Goal: Task Accomplishment & Management: Complete application form

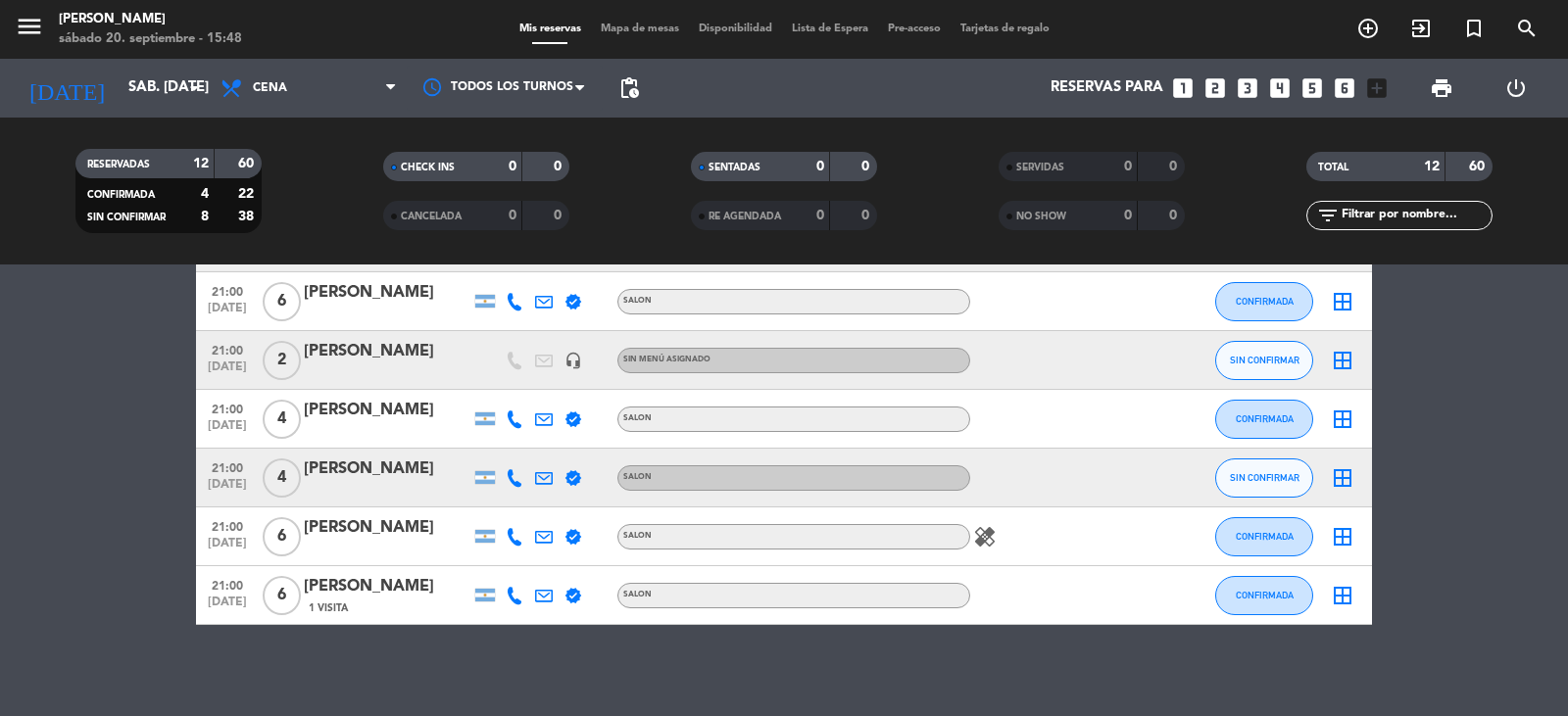
scroll to position [497, 0]
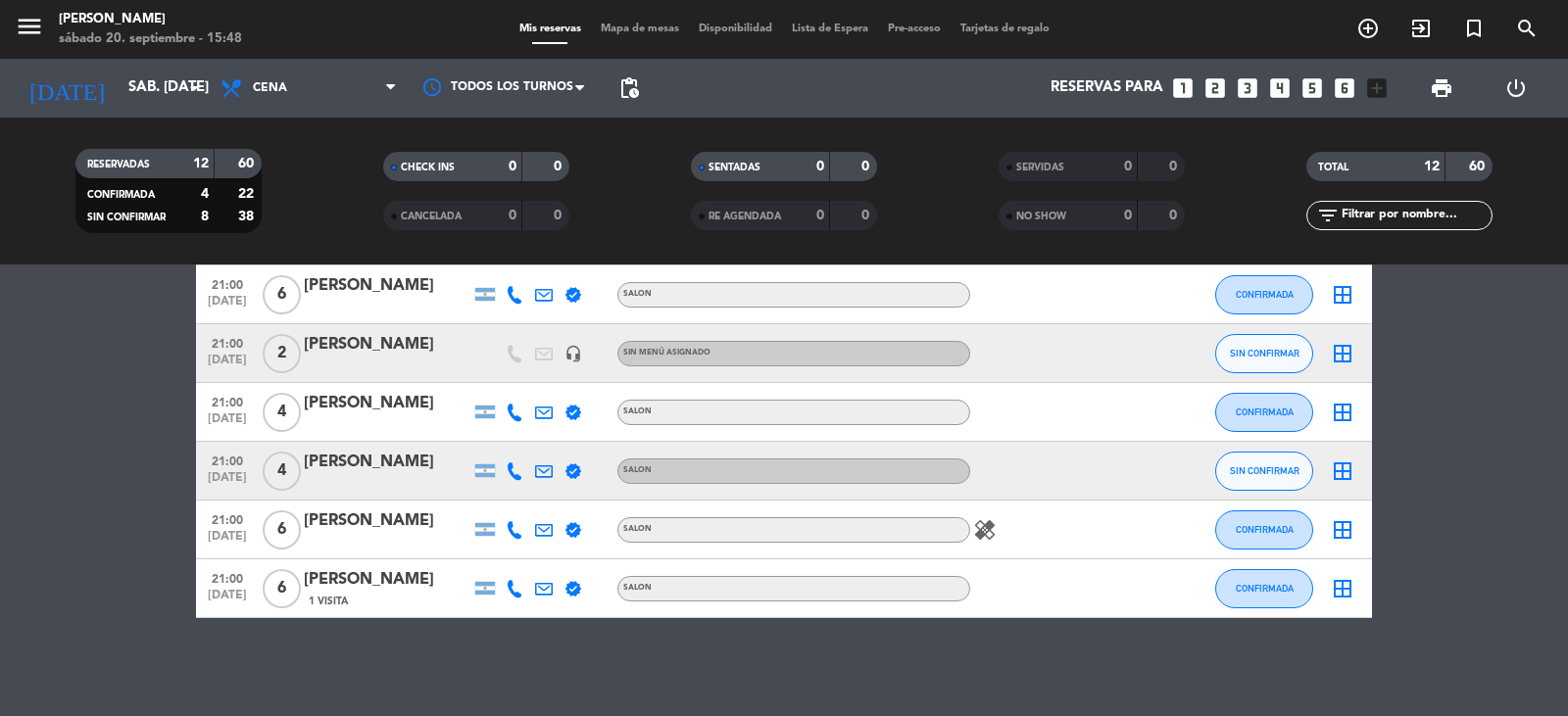
click at [985, 529] on icon "healing" at bounding box center [984, 530] width 24 height 24
click at [137, 438] on bookings-row "20:00 [DATE] 2 [PERSON_NAME] verified SALON SIN CONFIRMAR border_all 20:00 [DAT…" at bounding box center [784, 238] width 1568 height 760
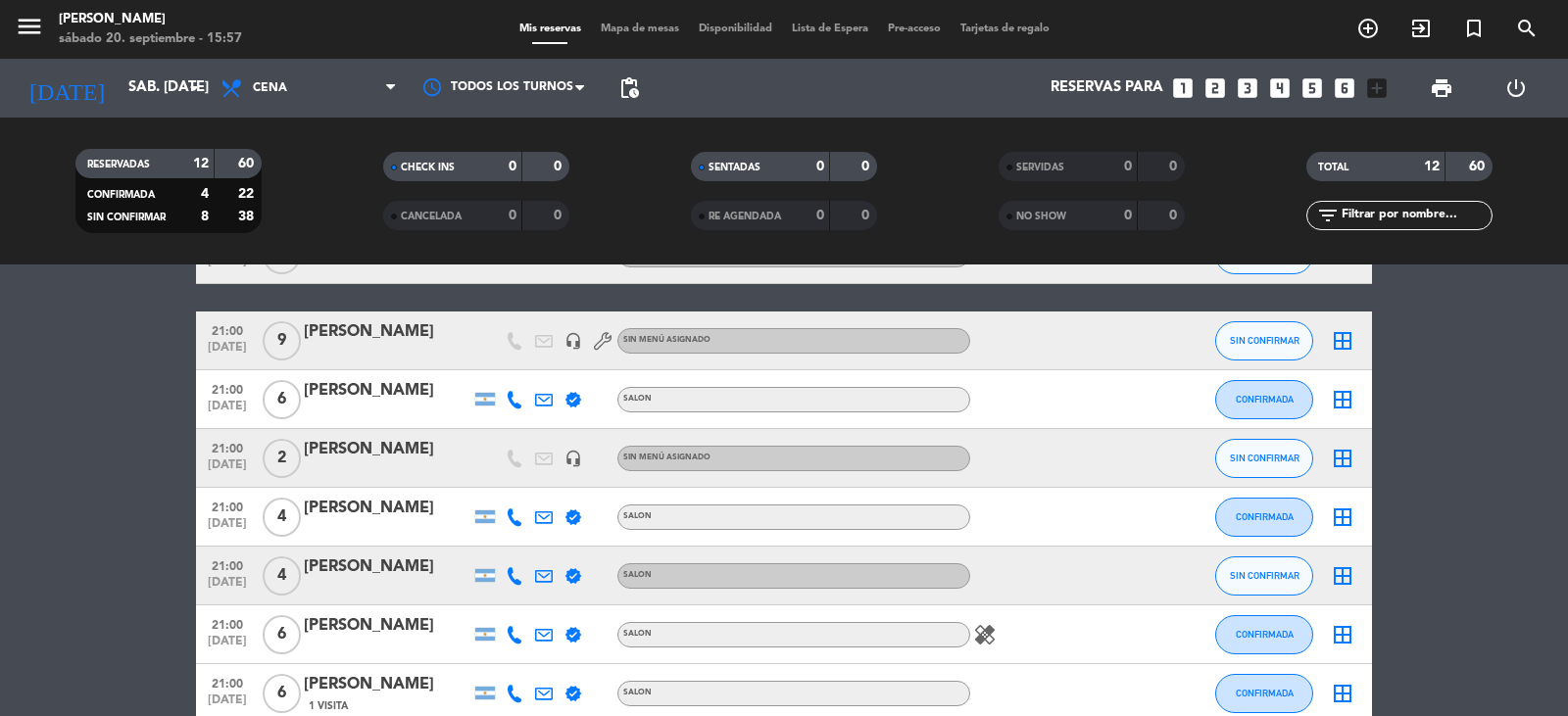
scroll to position [0, 0]
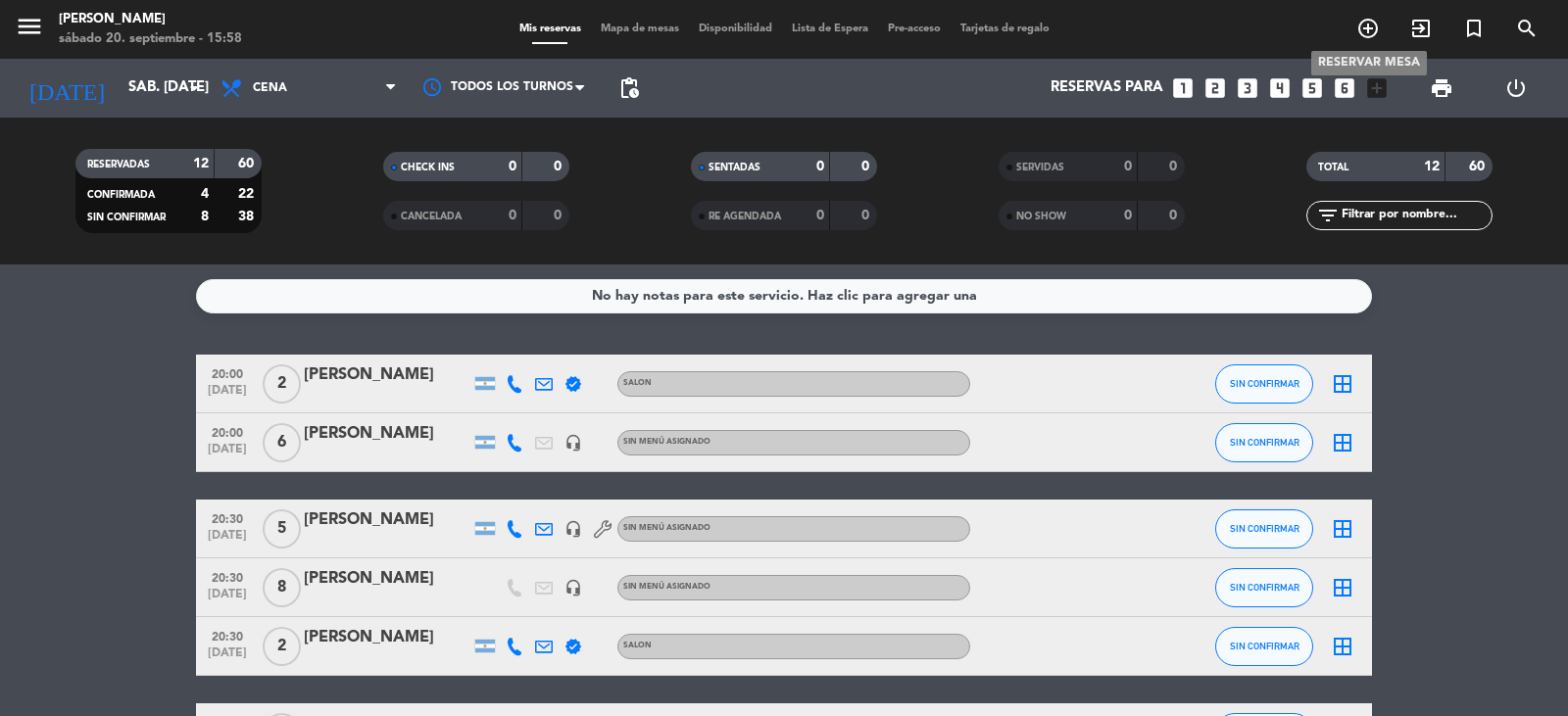
click at [1371, 30] on icon "add_circle_outline" at bounding box center [1368, 28] width 24 height 24
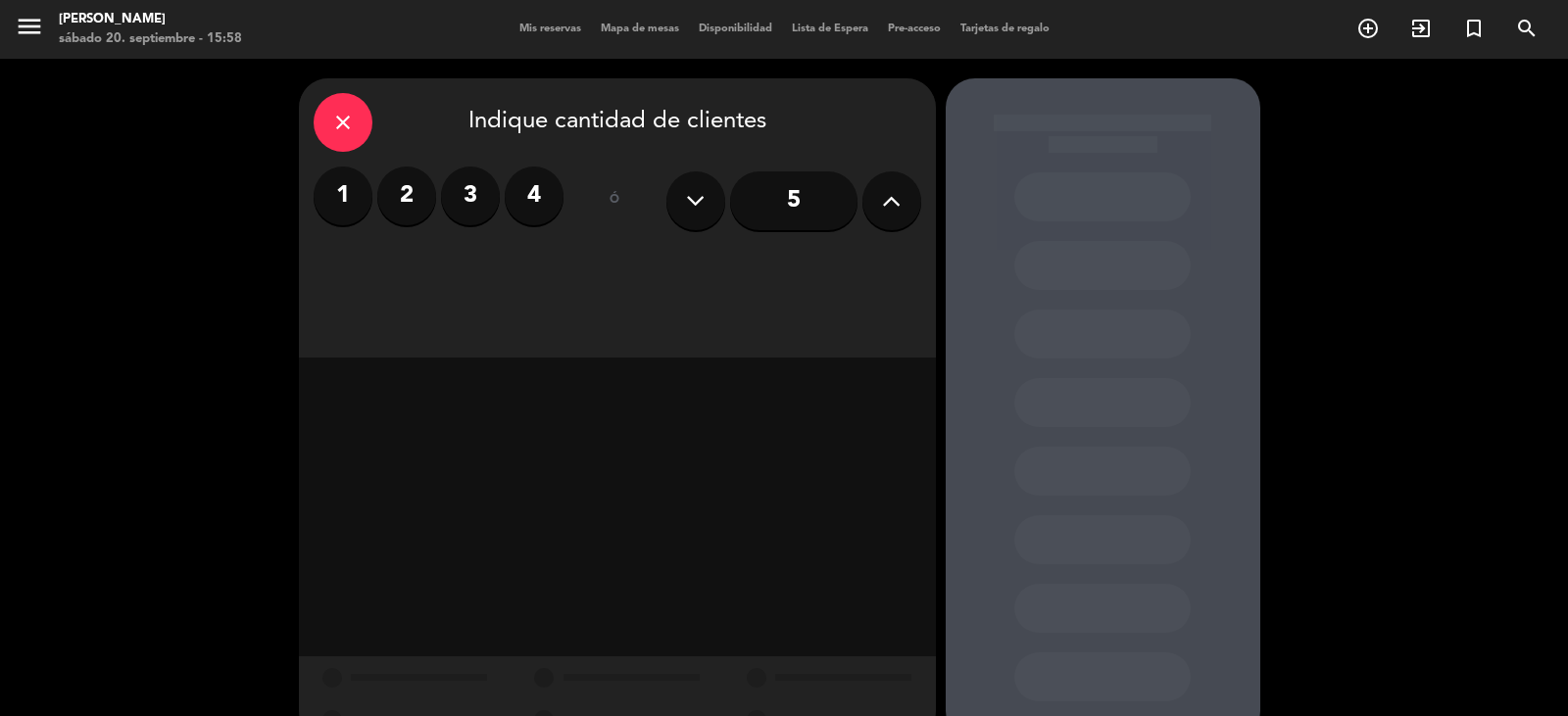
click at [810, 202] on input "5" at bounding box center [794, 201] width 128 height 59
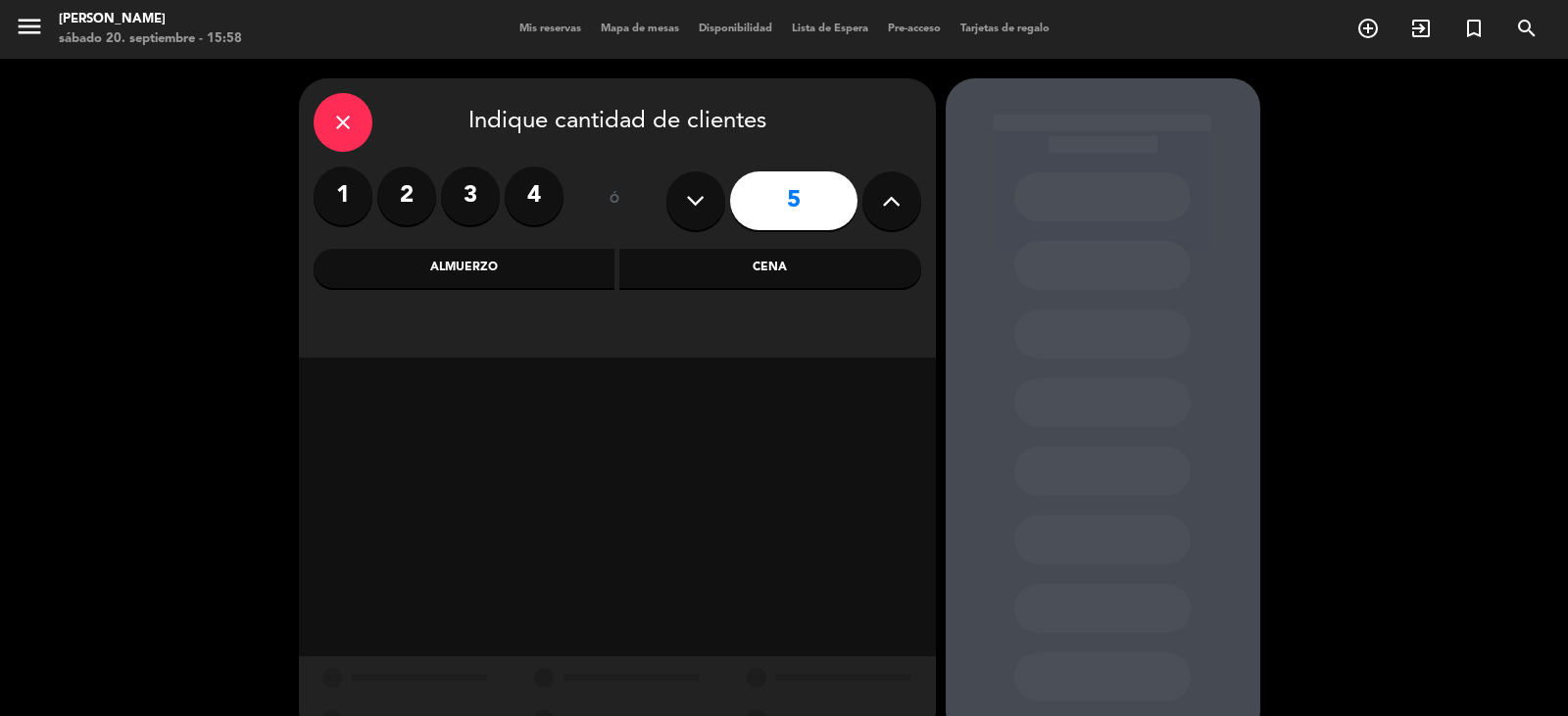
click at [476, 269] on div "Almuerzo" at bounding box center [464, 268] width 302 height 39
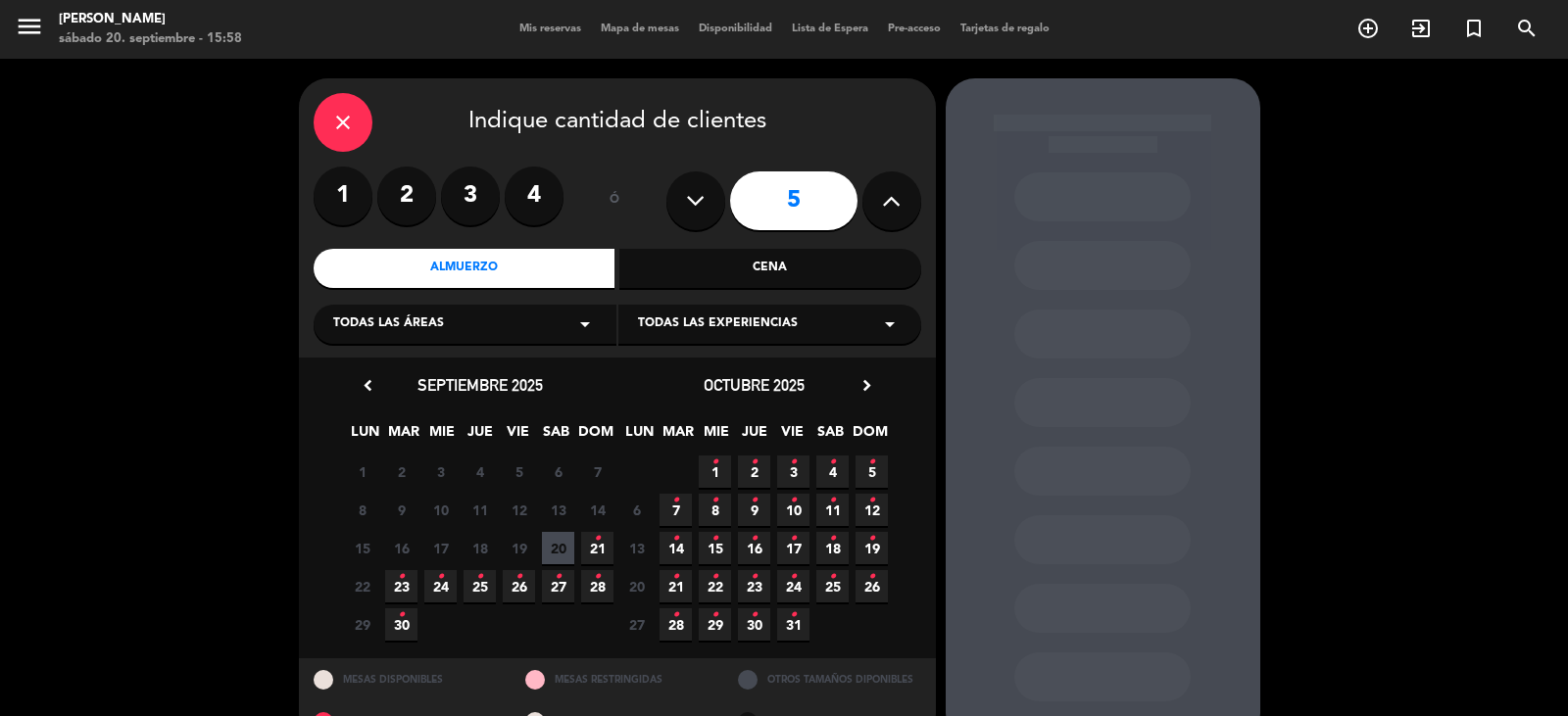
click at [597, 551] on icon "•" at bounding box center [596, 539] width 7 height 31
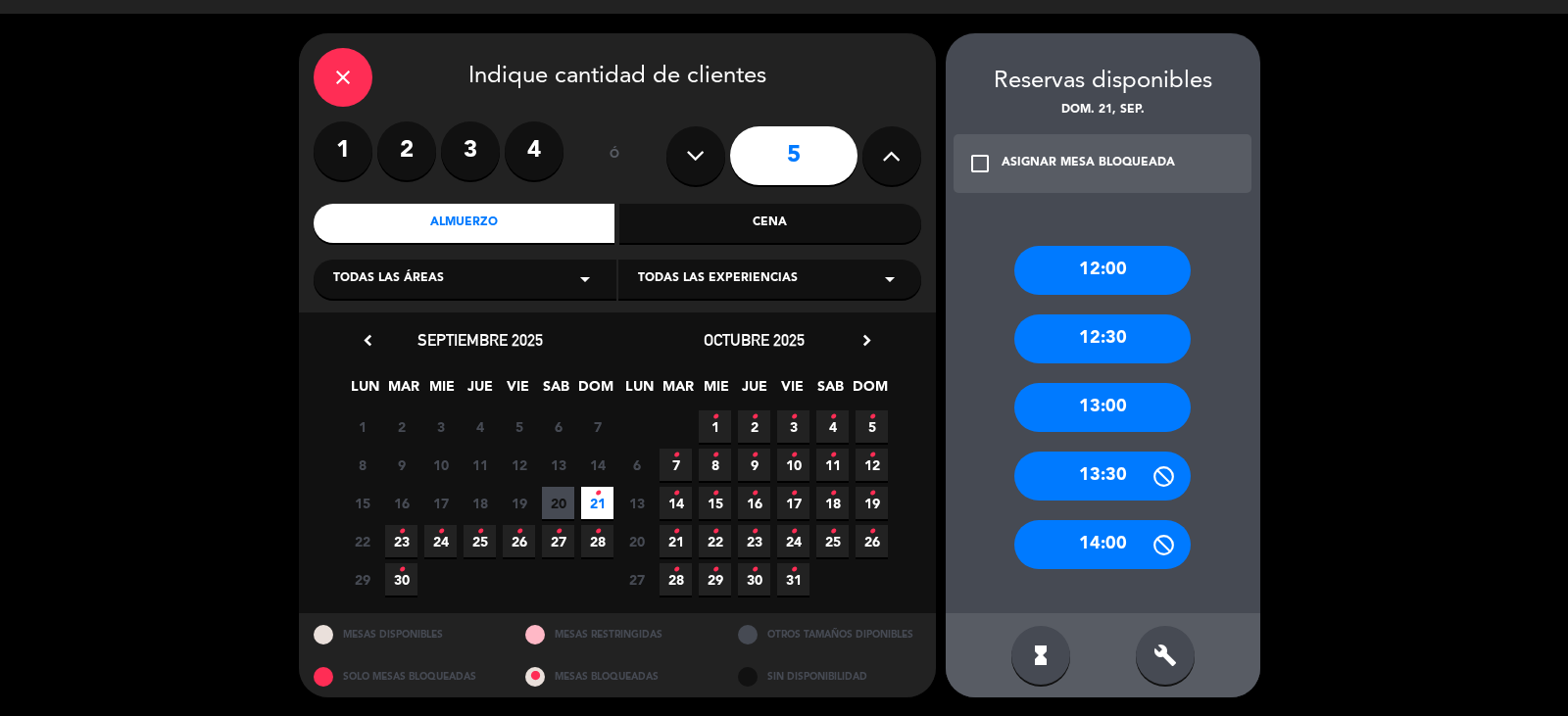
click at [1091, 411] on div "13:00" at bounding box center [1102, 408] width 177 height 49
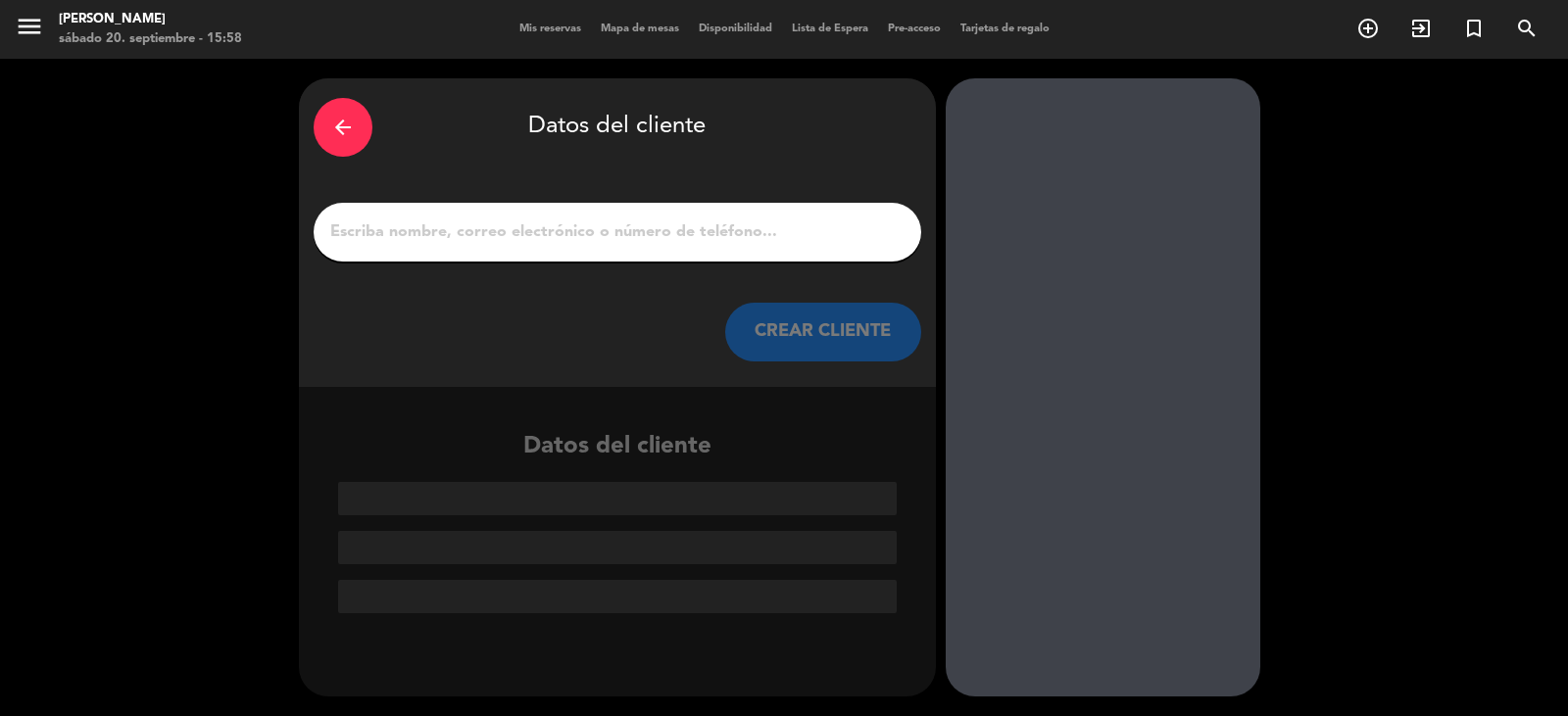
click at [588, 243] on input "1" at bounding box center [617, 232] width 578 height 28
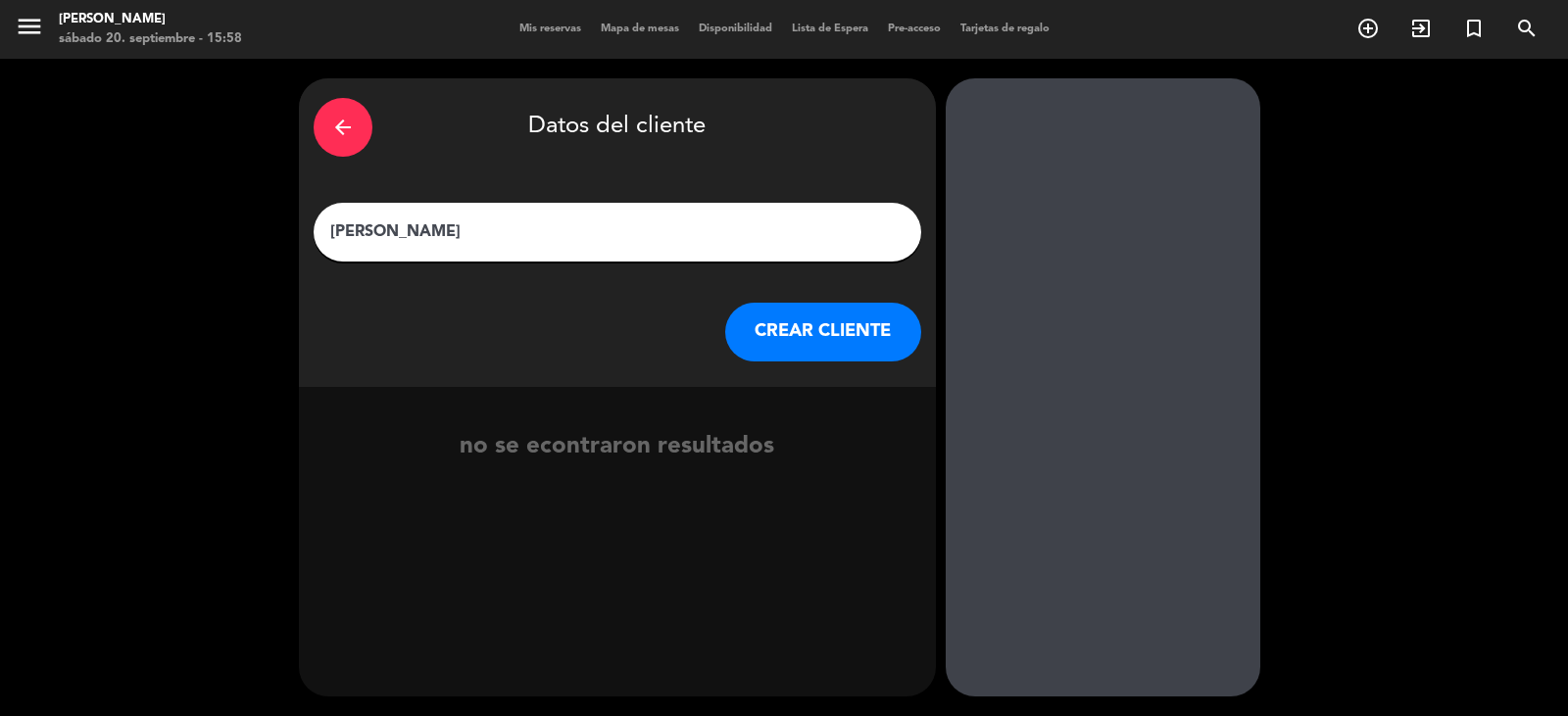
type input "[PERSON_NAME]"
click at [805, 348] on button "CREAR CLIENTE" at bounding box center [822, 332] width 196 height 59
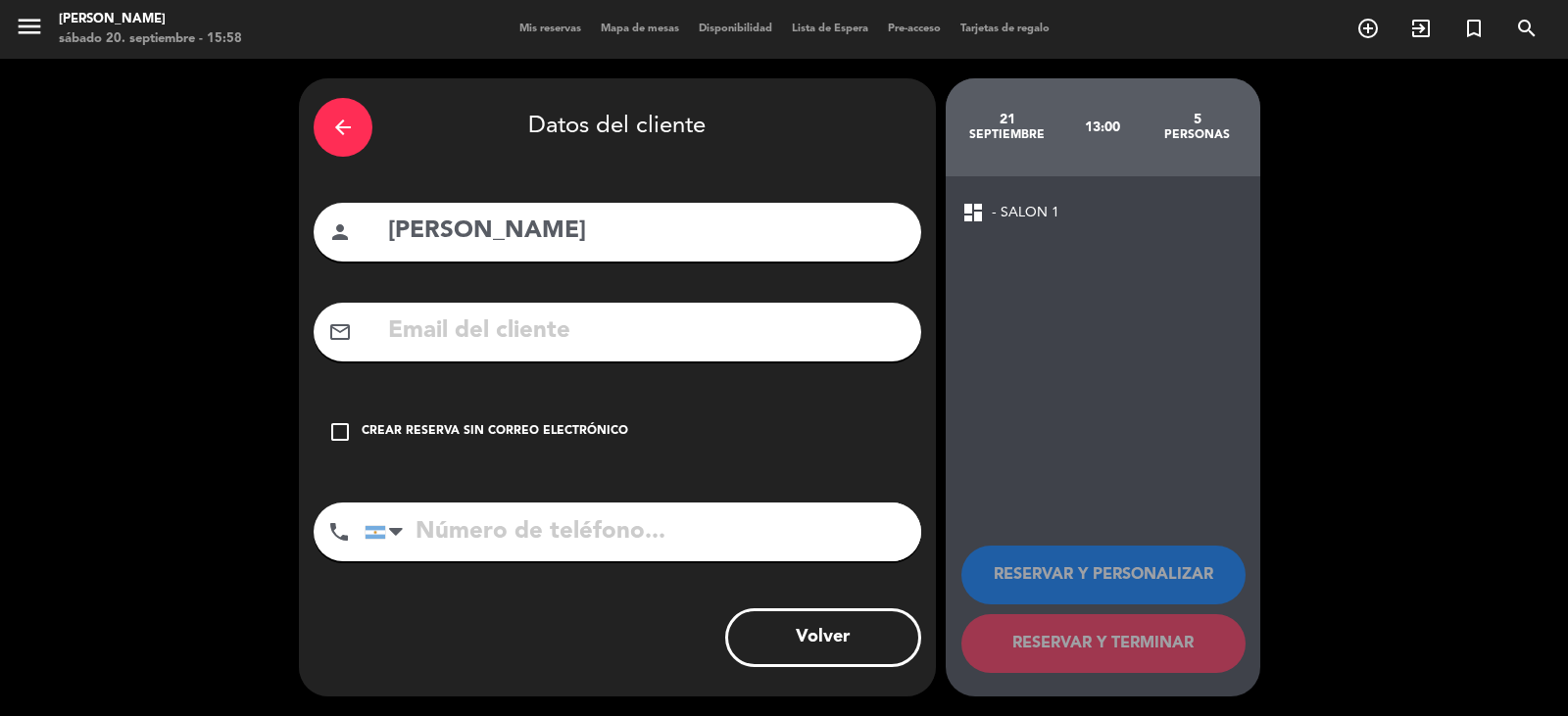
click at [335, 431] on icon "check_box_outline_blank" at bounding box center [340, 432] width 24 height 24
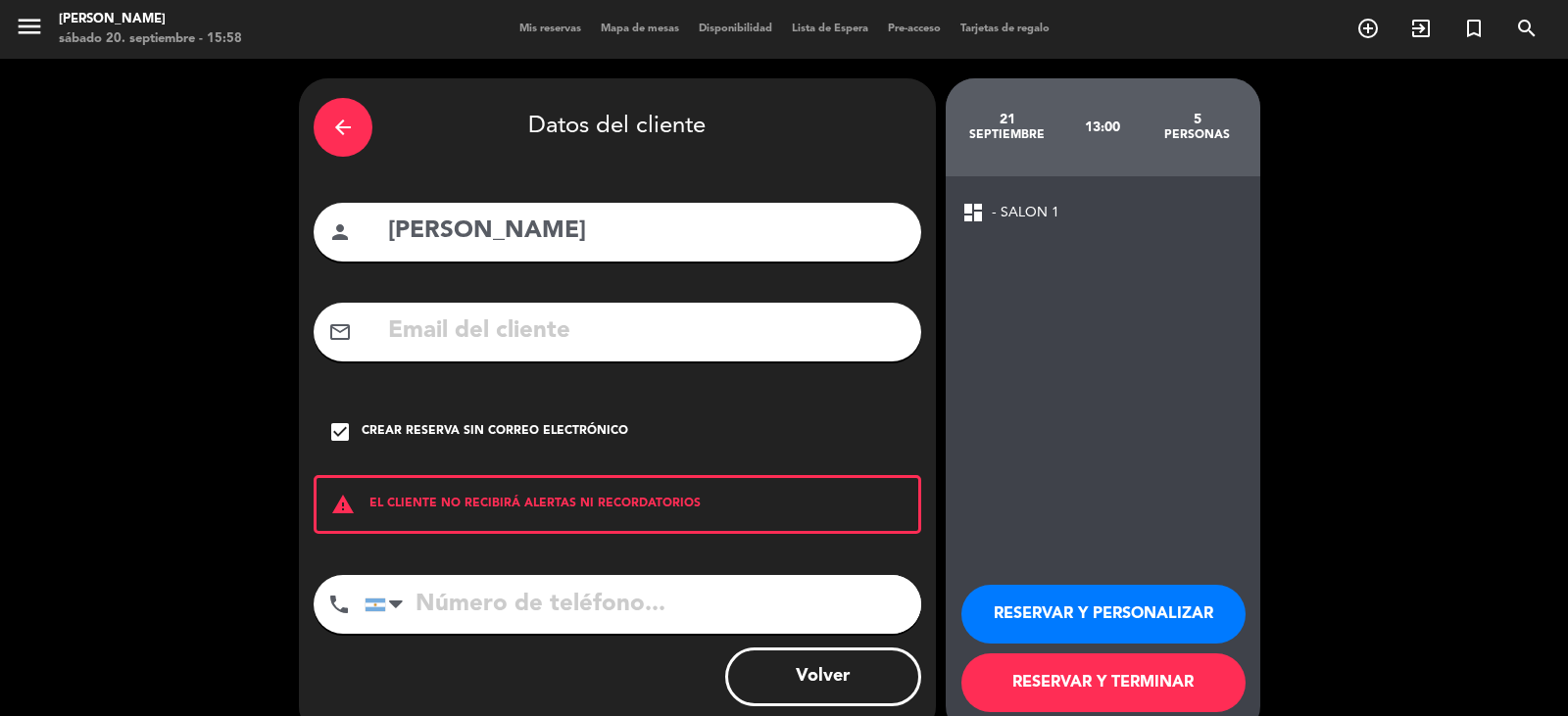
click at [420, 606] on input "tel" at bounding box center [643, 604] width 557 height 59
type input "[PHONE_NUMBER]"
click at [1143, 686] on button "RESERVAR Y TERMINAR" at bounding box center [1102, 683] width 284 height 59
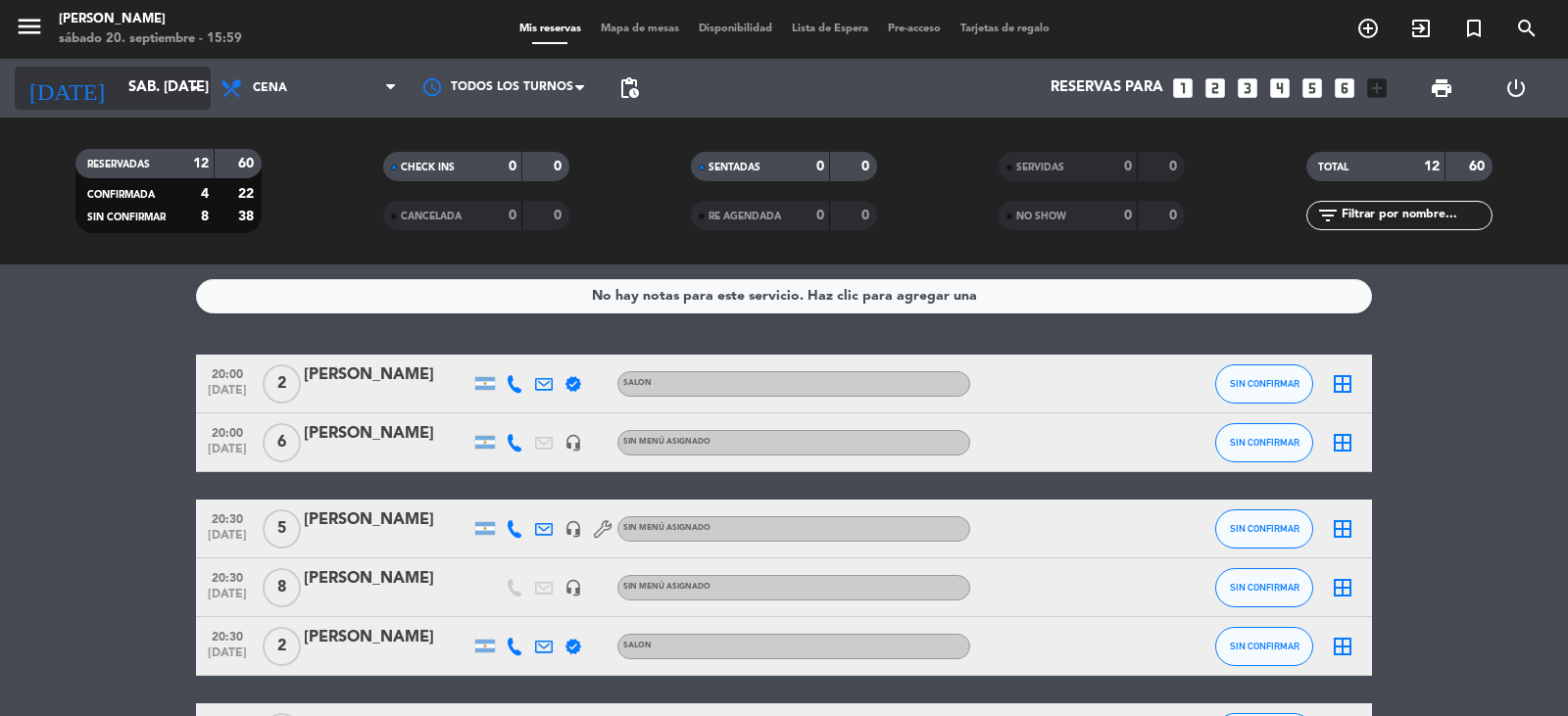
click at [199, 83] on icon "arrow_drop_down" at bounding box center [195, 88] width 24 height 24
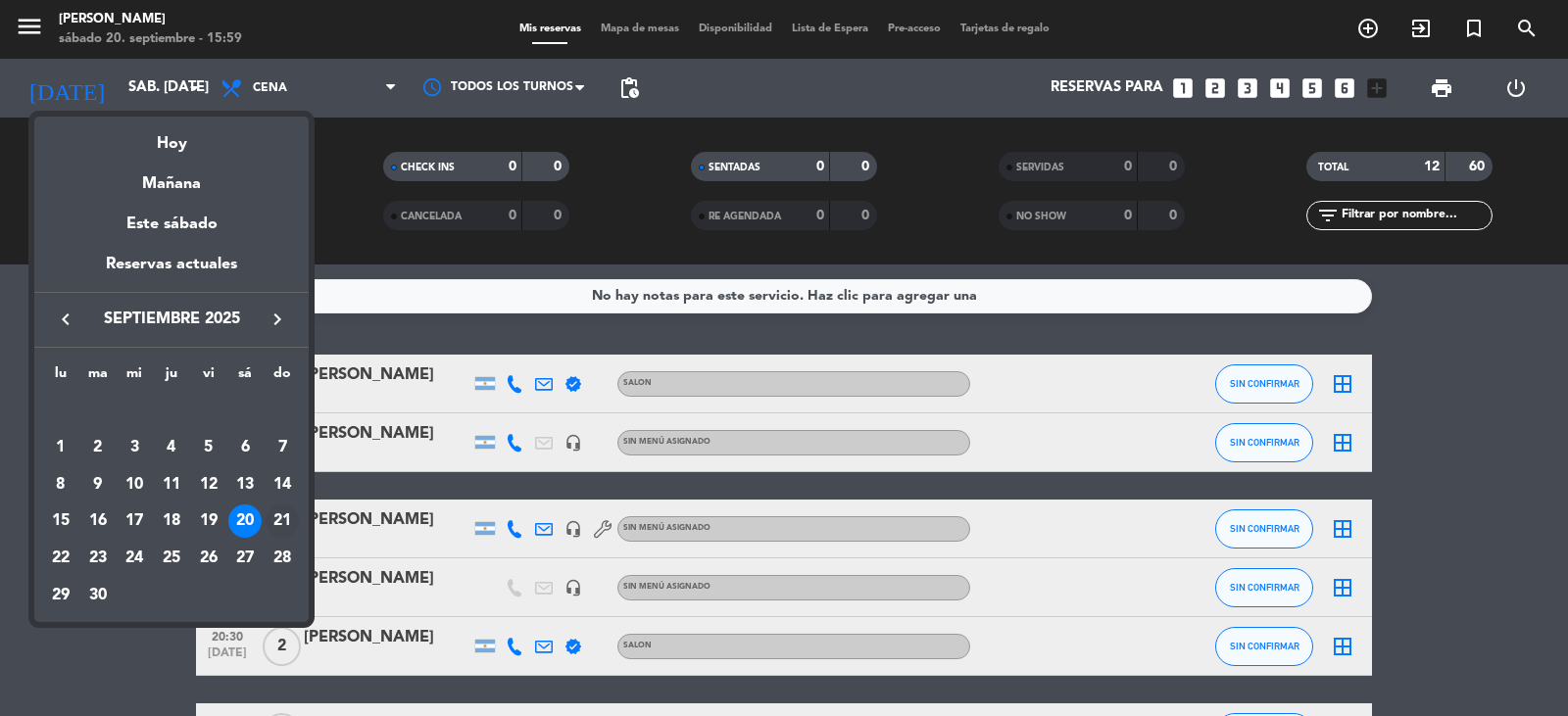
click at [277, 517] on div "21" at bounding box center [282, 522] width 33 height 33
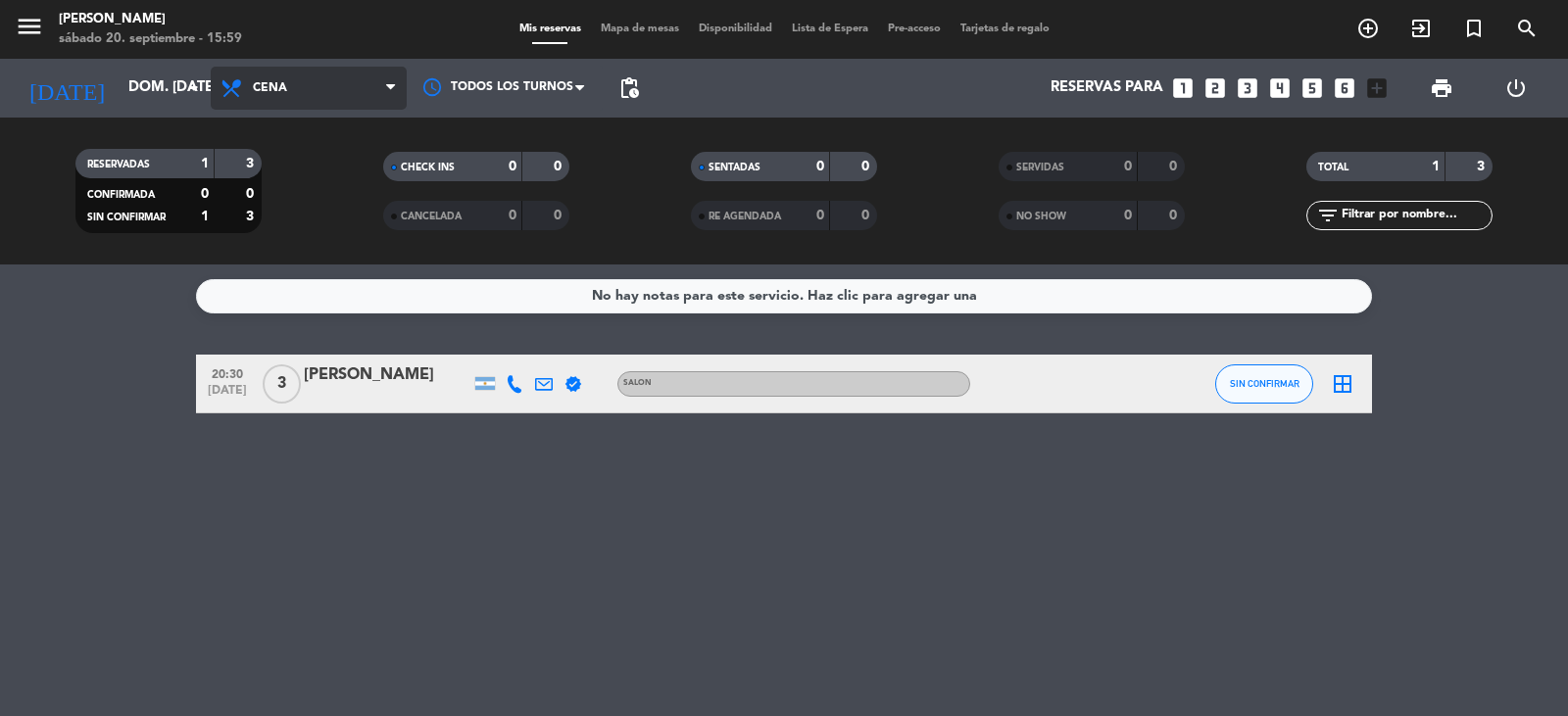
click at [387, 83] on icon at bounding box center [390, 88] width 9 height 16
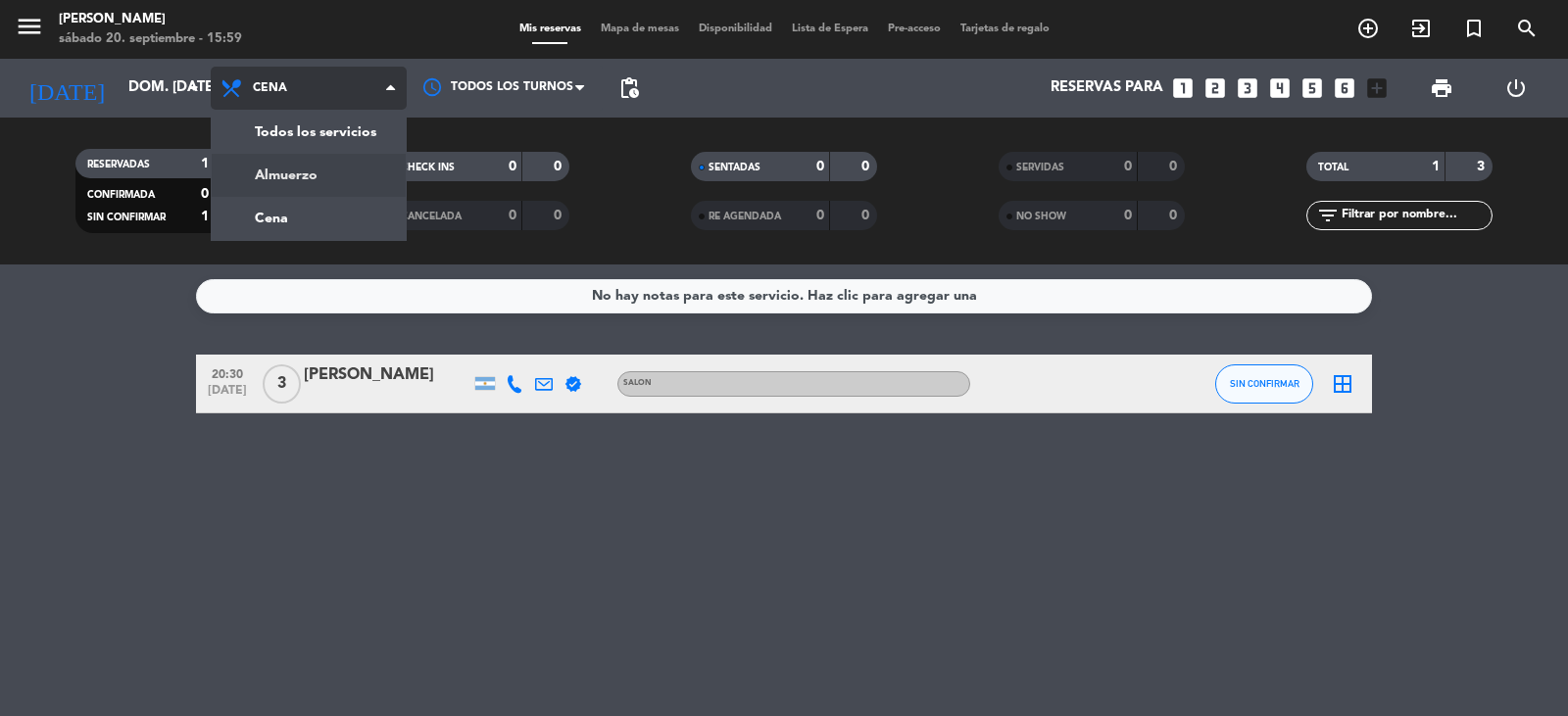
click at [325, 182] on div "menu [PERSON_NAME] sábado 20. septiembre - 15:59 Mis reservas Mapa de mesas Dis…" at bounding box center [784, 132] width 1568 height 264
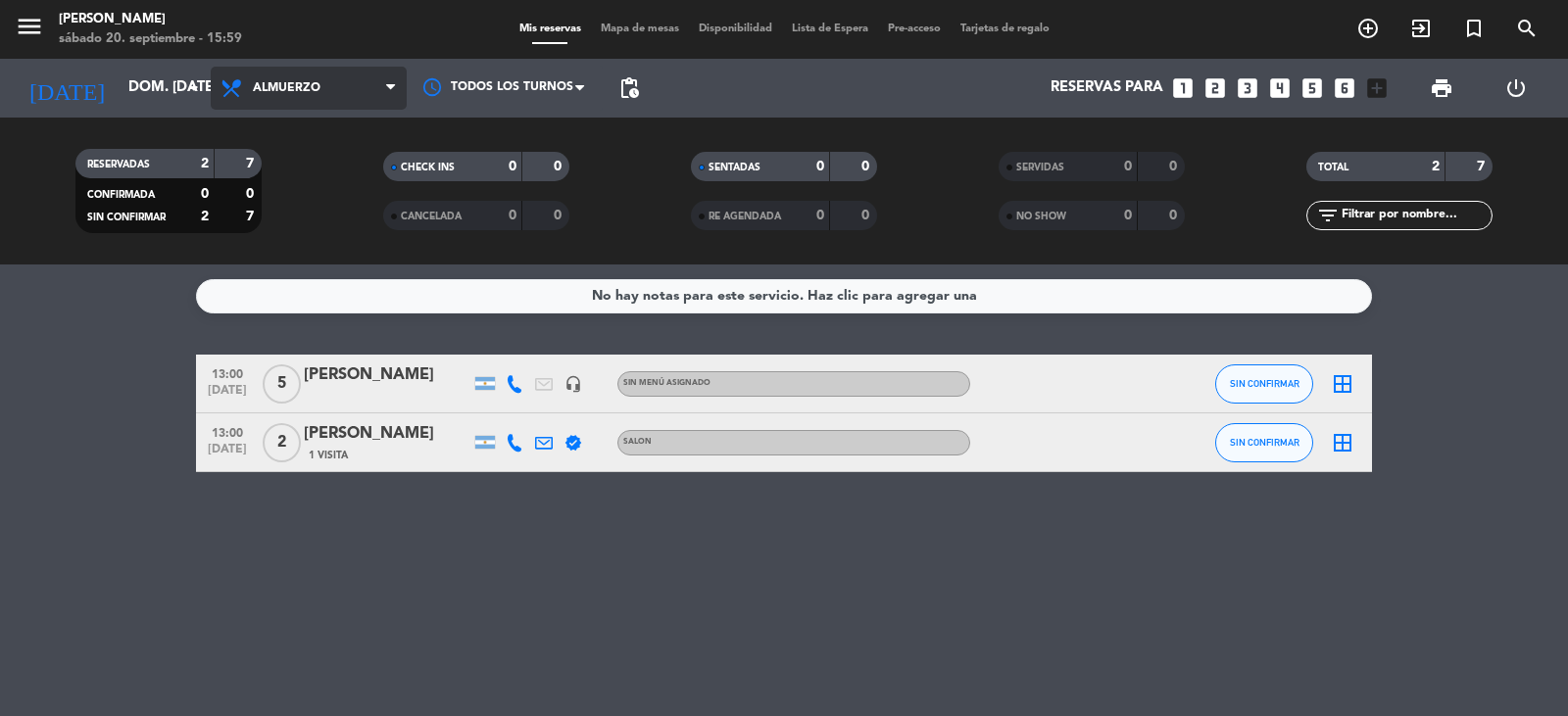
click at [357, 96] on span "Almuerzo" at bounding box center [308, 88] width 196 height 43
click at [298, 213] on div "menu [PERSON_NAME] sábado 20. septiembre - 15:59 Mis reservas Mapa de mesas Dis…" at bounding box center [784, 132] width 1568 height 264
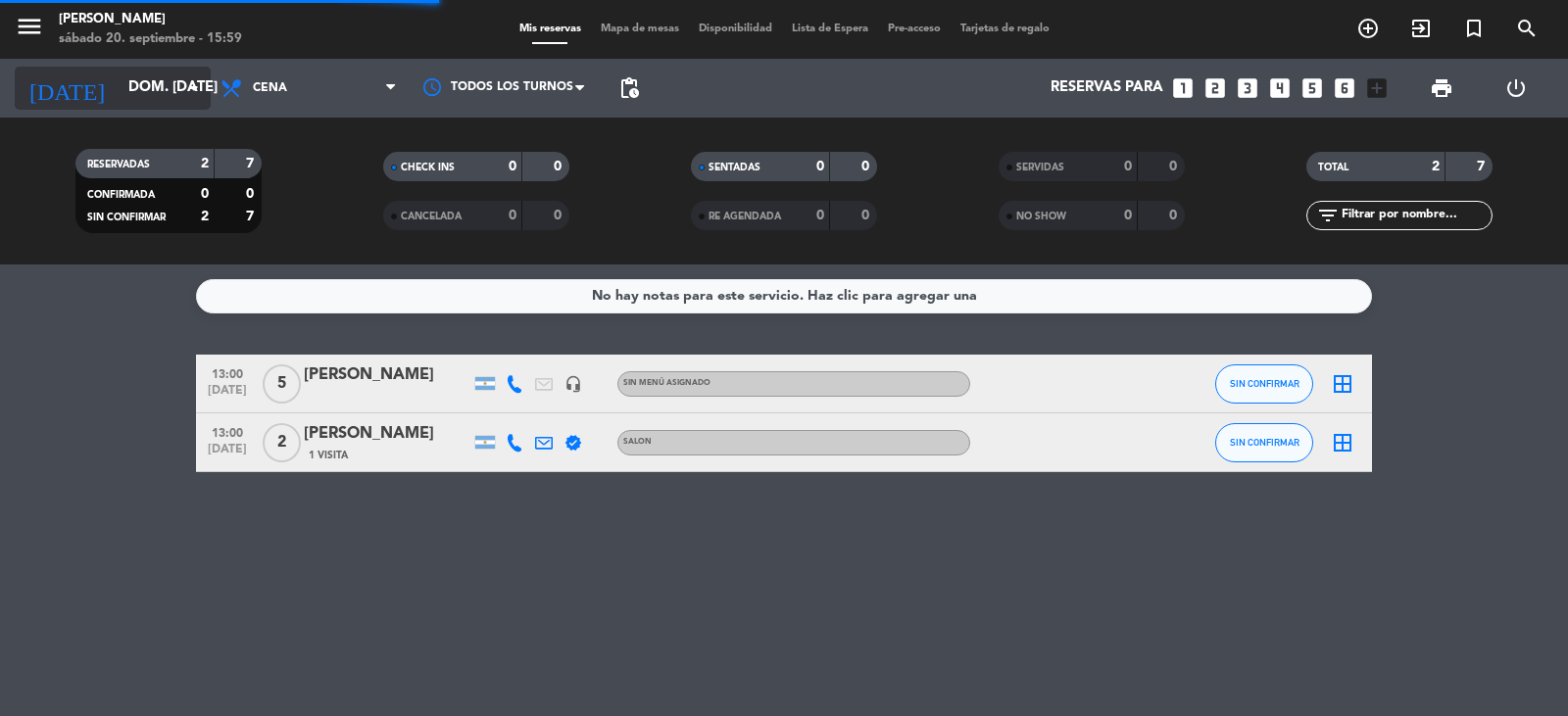
click at [174, 85] on input "dom. [DATE]" at bounding box center [213, 88] width 190 height 37
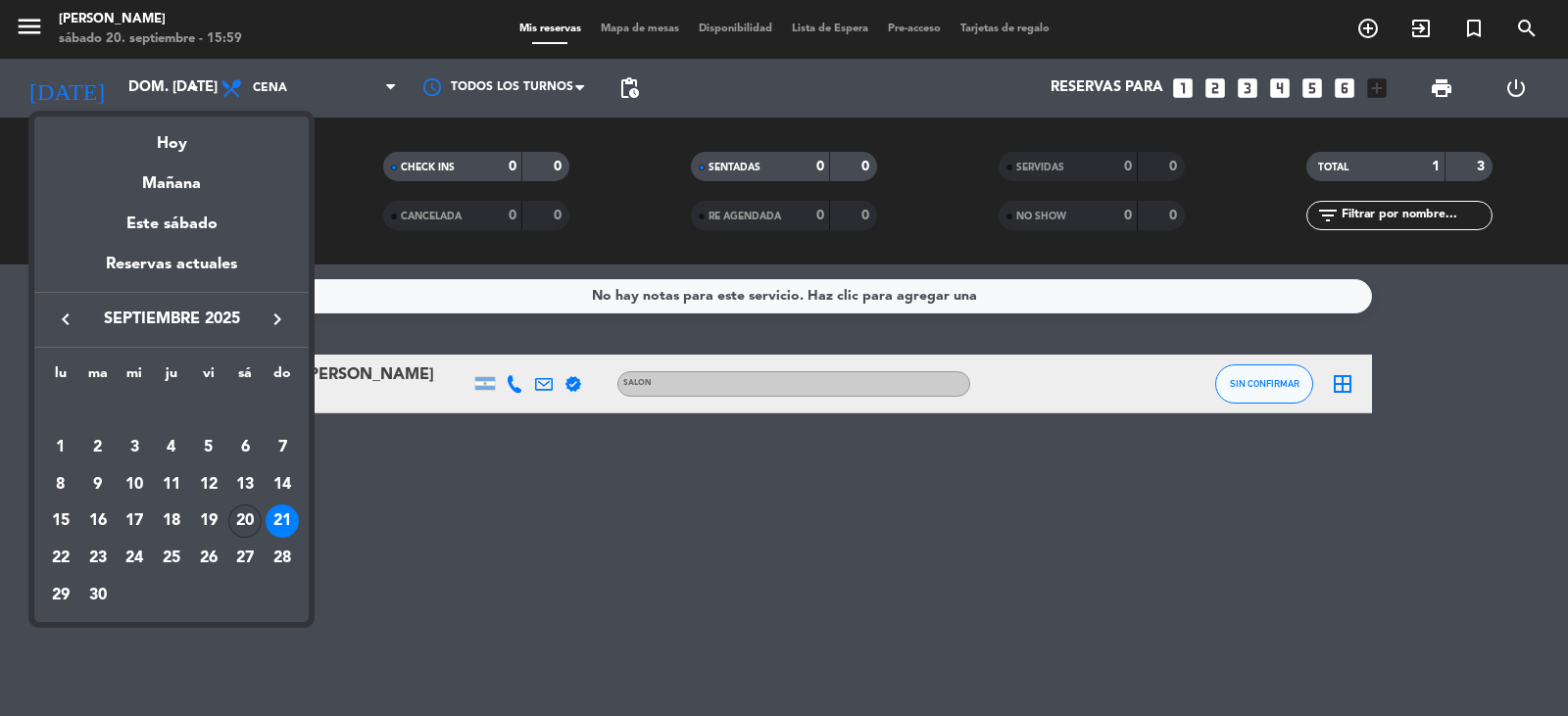
click at [250, 514] on div "20" at bounding box center [245, 522] width 33 height 33
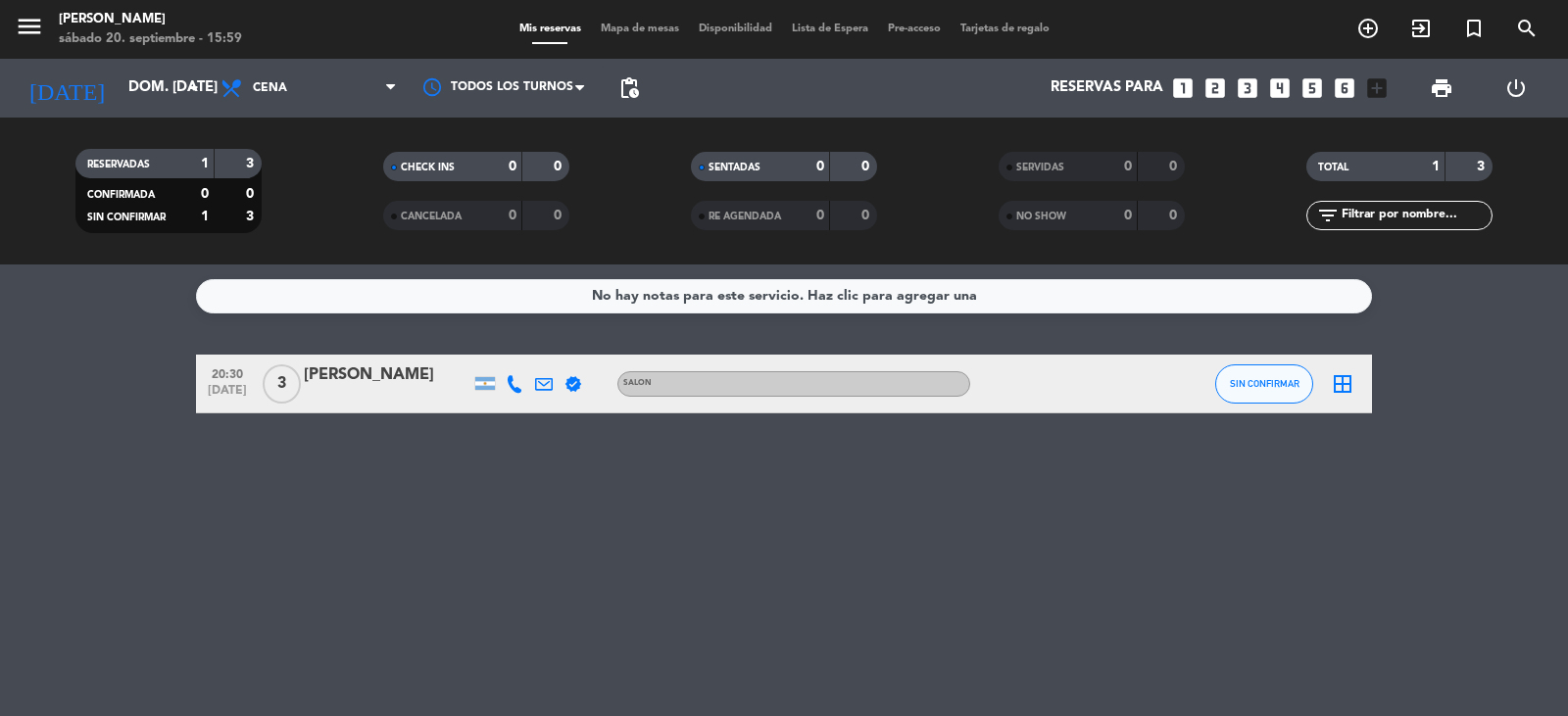
type input "sáb. [DATE]"
